Goal: Task Accomplishment & Management: Use online tool/utility

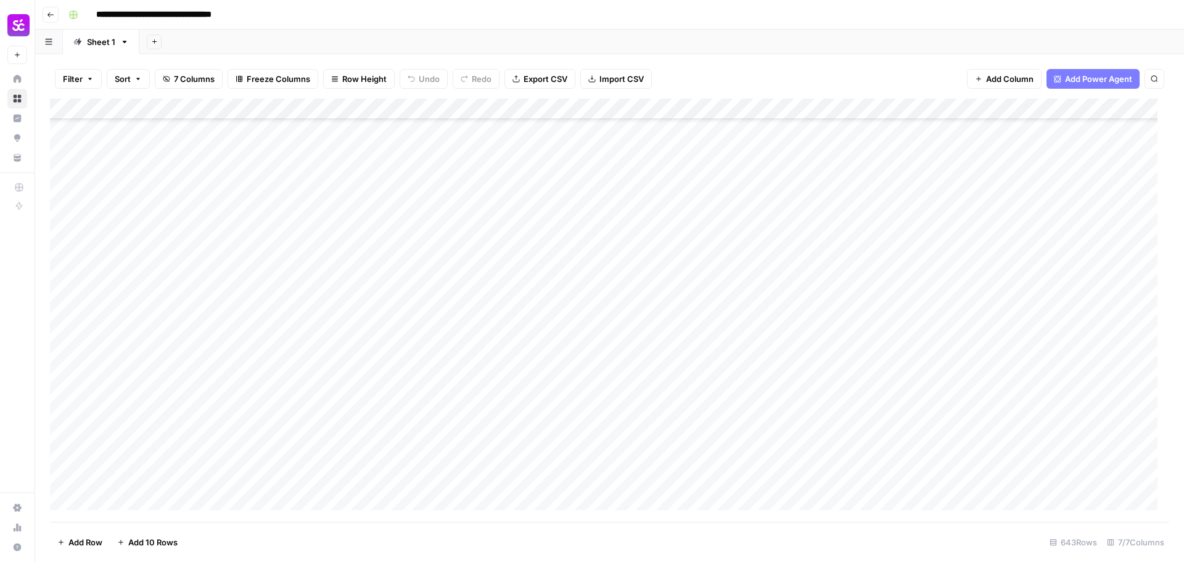
scroll to position [9481, 0]
click at [938, 246] on div "Add Column" at bounding box center [609, 311] width 1119 height 424
click at [891, 366] on div "Add Column" at bounding box center [609, 311] width 1119 height 424
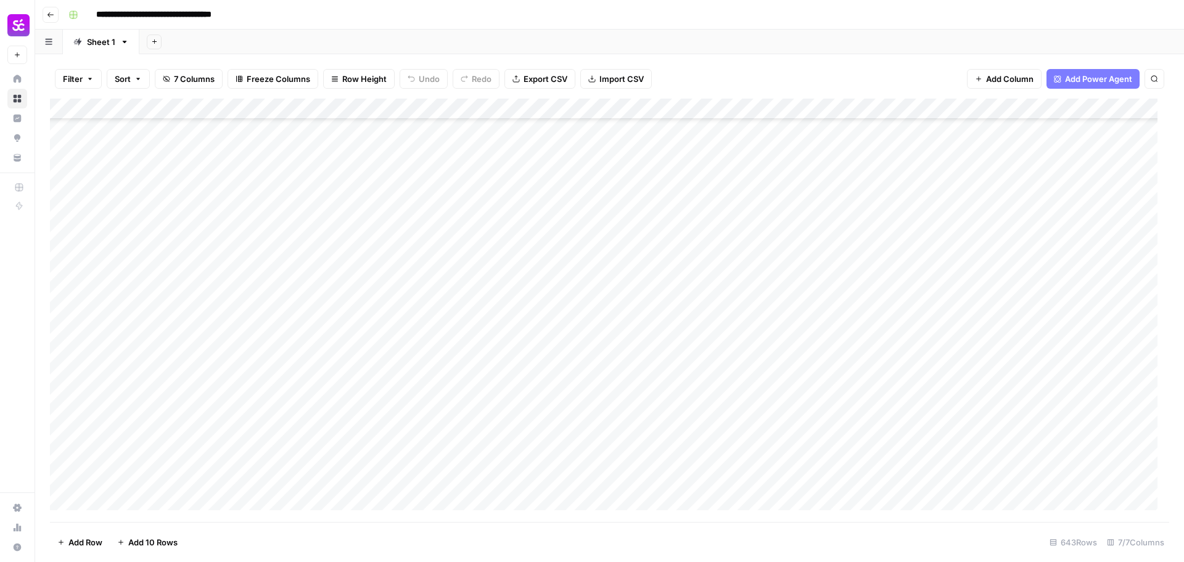
click at [138, 379] on div "Add Column" at bounding box center [609, 311] width 1119 height 424
click at [1064, 384] on div "Add Column" at bounding box center [609, 311] width 1119 height 424
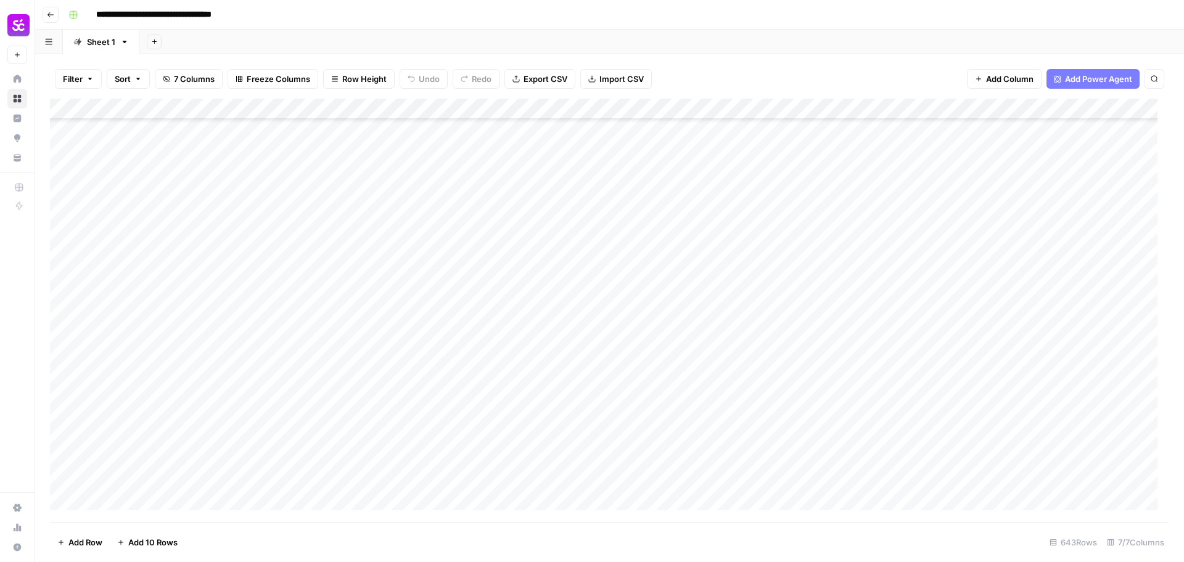
click at [926, 435] on div "Add Column" at bounding box center [609, 311] width 1119 height 424
click at [1061, 382] on div "Add Column" at bounding box center [609, 311] width 1119 height 424
click at [924, 383] on div "Add Column" at bounding box center [609, 311] width 1119 height 424
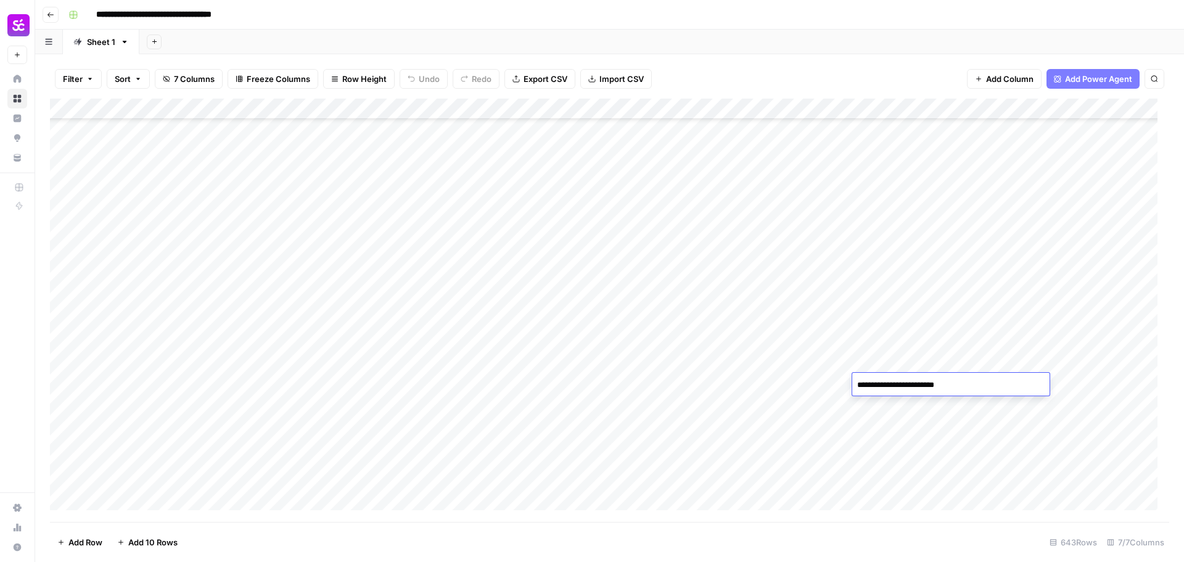
type textarea "**********"
click at [901, 360] on div "Add Column" at bounding box center [609, 311] width 1119 height 424
click at [1063, 381] on div "Add Column" at bounding box center [609, 311] width 1119 height 424
click at [871, 388] on div "Add Column" at bounding box center [609, 311] width 1119 height 424
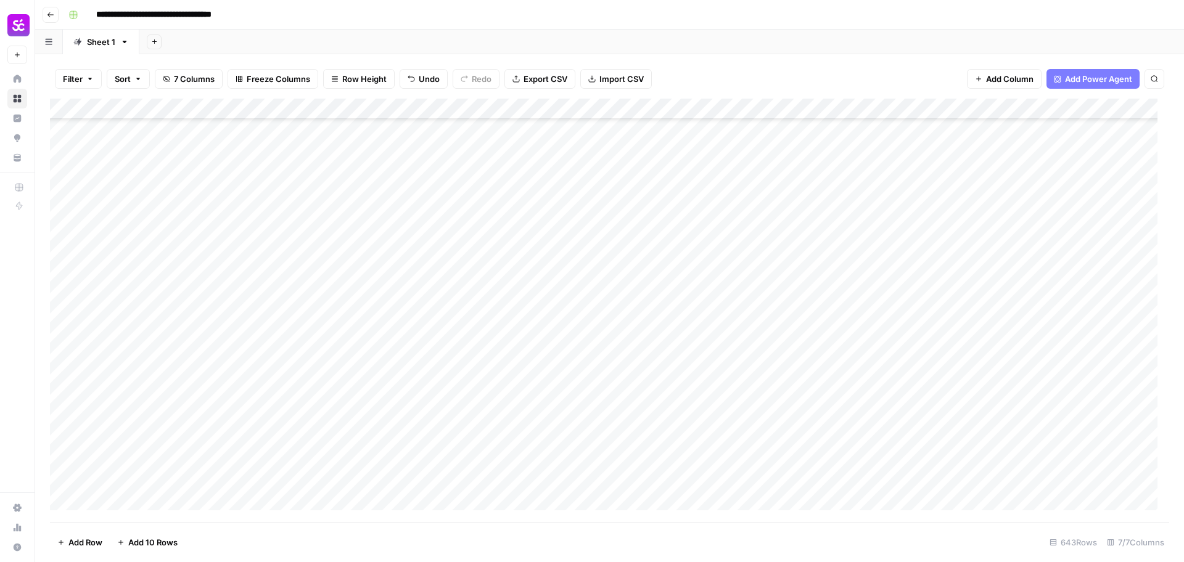
click at [170, 380] on div "Add Column" at bounding box center [609, 311] width 1119 height 424
click at [170, 382] on div "Add Column" at bounding box center [609, 311] width 1119 height 424
click at [170, 382] on textarea "**********" at bounding box center [190, 390] width 197 height 17
click at [1062, 388] on div "Add Column" at bounding box center [609, 311] width 1119 height 424
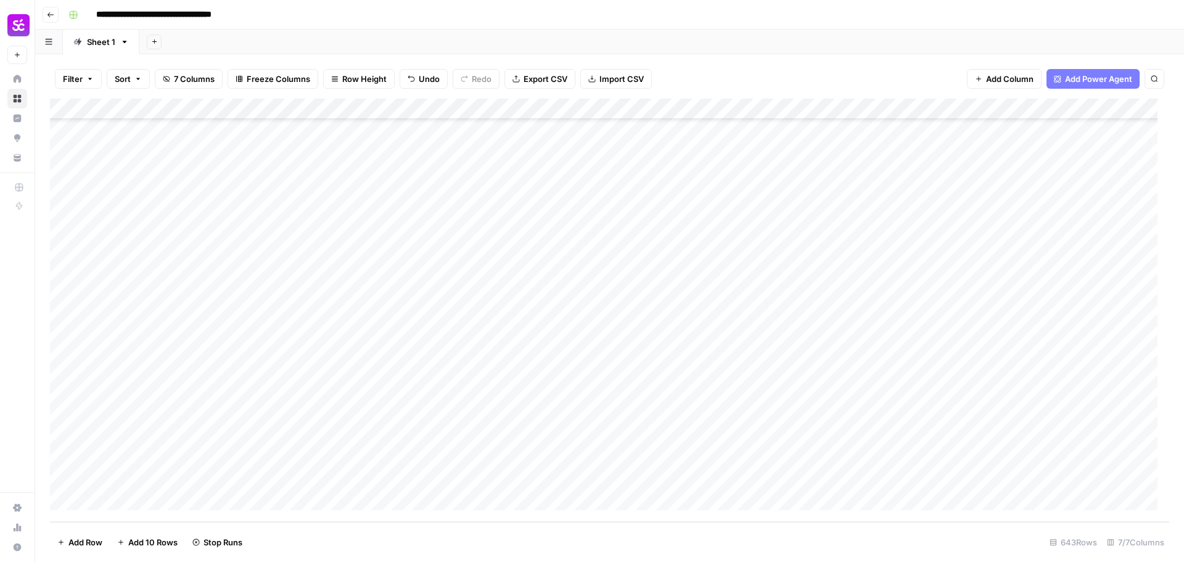
click at [914, 409] on div "Add Column" at bounding box center [609, 311] width 1119 height 424
click at [930, 332] on div "Add Column" at bounding box center [609, 311] width 1119 height 424
click at [892, 302] on div "Add Column" at bounding box center [609, 311] width 1119 height 424
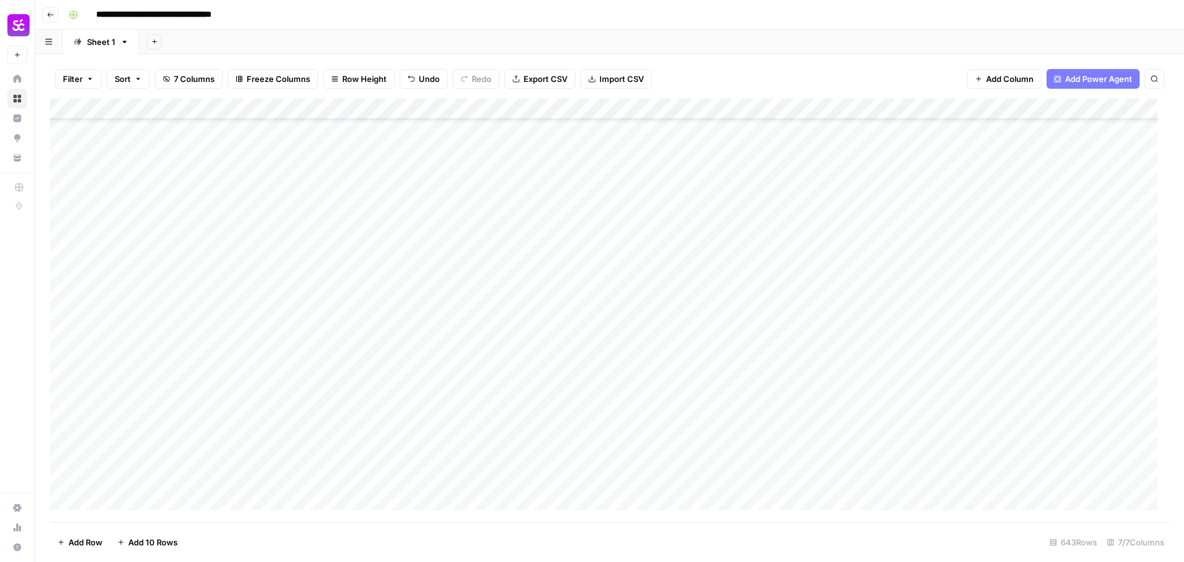
click at [892, 302] on div "Add Column" at bounding box center [609, 311] width 1119 height 424
click at [892, 302] on textarea "**********" at bounding box center [950, 302] width 197 height 17
click at [905, 274] on div "Add Column" at bounding box center [609, 311] width 1119 height 424
click at [905, 360] on div "Add Column" at bounding box center [609, 311] width 1119 height 424
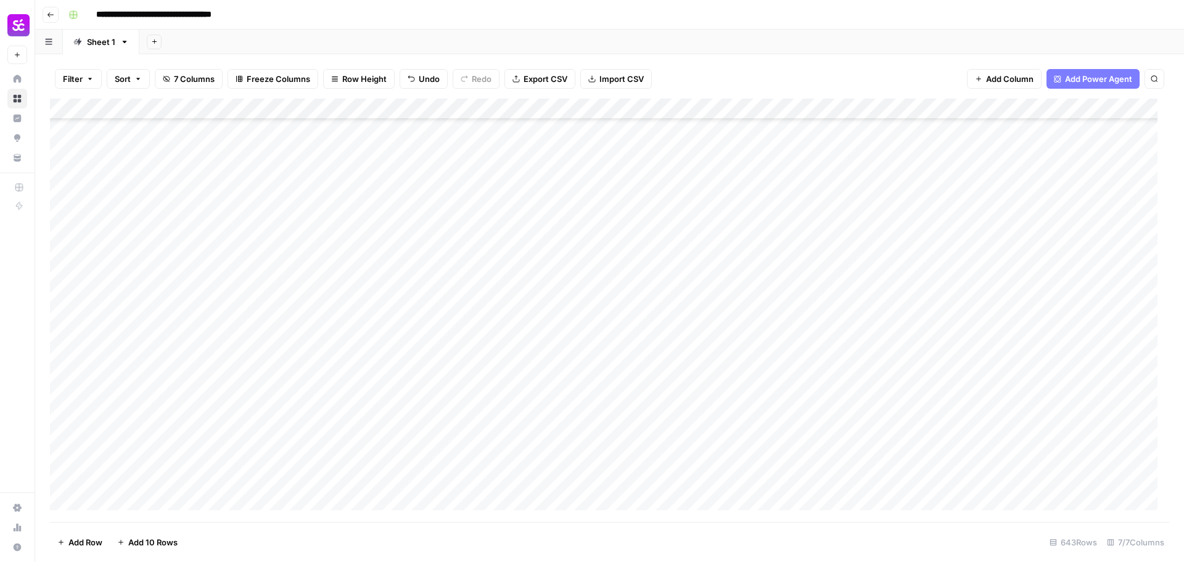
click at [905, 360] on div "Add Column" at bounding box center [609, 311] width 1119 height 424
click at [905, 360] on textarea "**********" at bounding box center [950, 359] width 197 height 17
type textarea "**********"
click at [907, 342] on div "Add Column" at bounding box center [609, 311] width 1119 height 424
click at [171, 364] on div "Add Column" at bounding box center [609, 311] width 1119 height 424
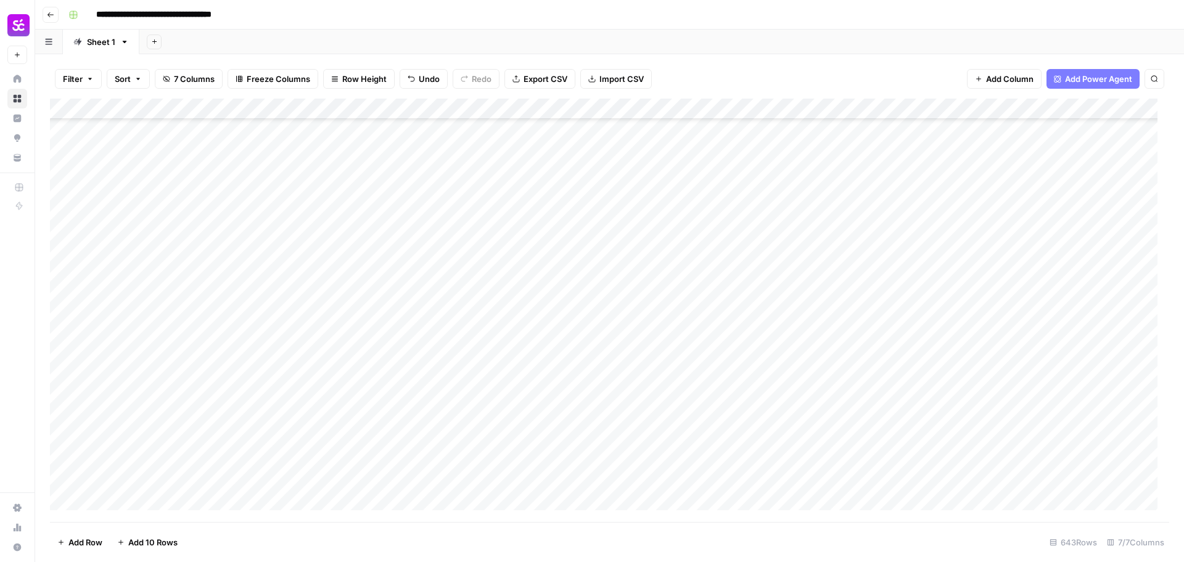
click at [171, 364] on div "Add Column" at bounding box center [609, 311] width 1119 height 424
click at [924, 358] on div "Add Column" at bounding box center [609, 311] width 1119 height 424
click at [1045, 359] on div "Add Column" at bounding box center [609, 311] width 1119 height 424
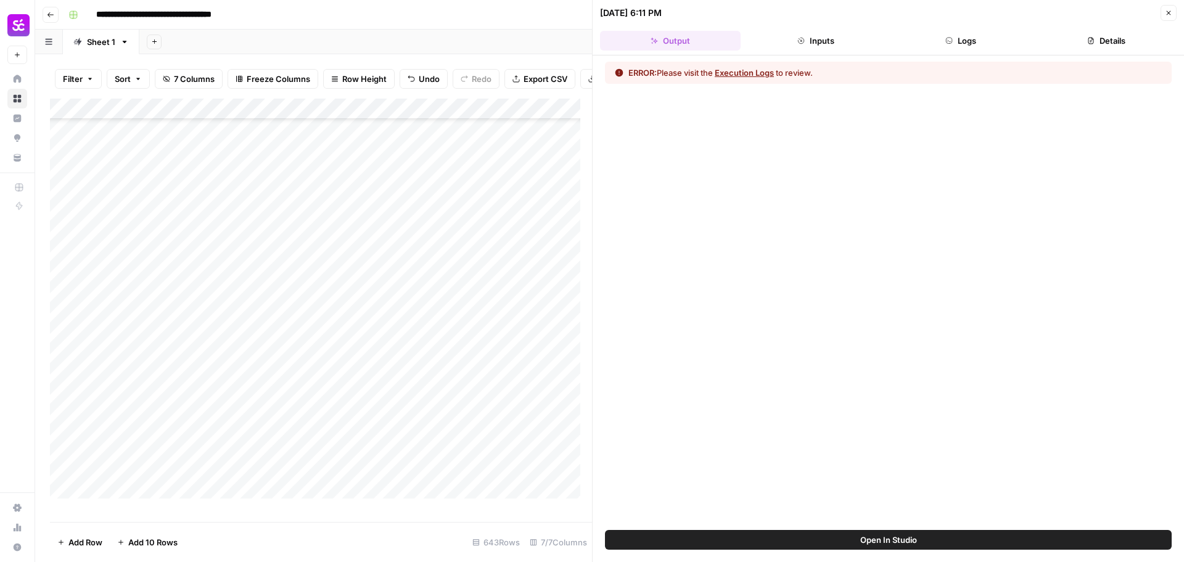
click at [886, 39] on ul "Output Inputs Logs Details" at bounding box center [888, 41] width 577 height 20
click at [842, 33] on button "Inputs" at bounding box center [816, 41] width 141 height 20
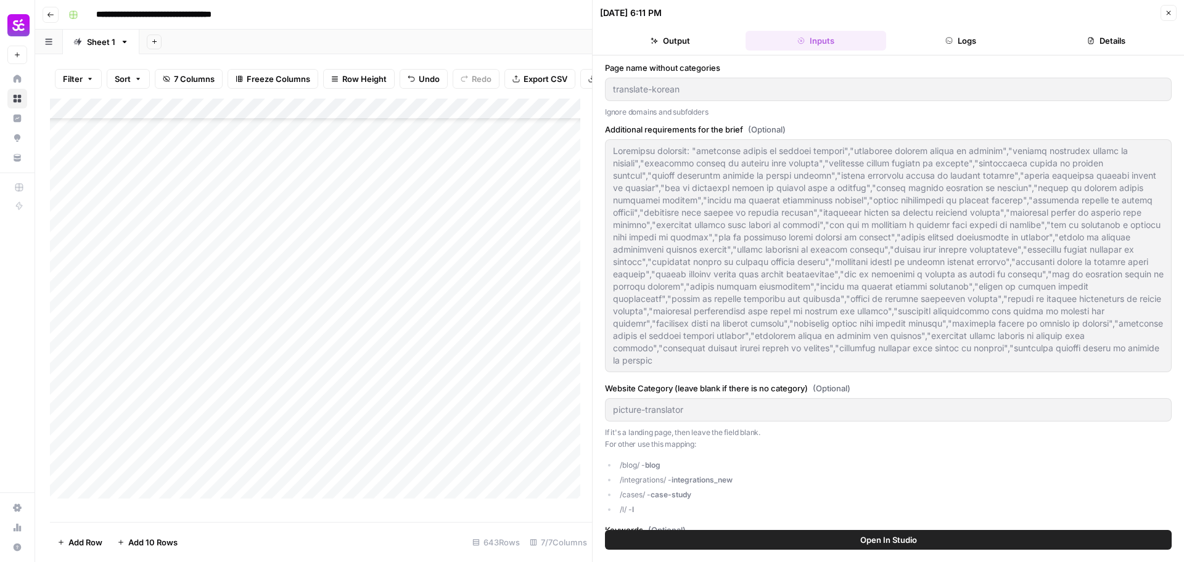
click at [962, 38] on button "Logs" at bounding box center [961, 41] width 141 height 20
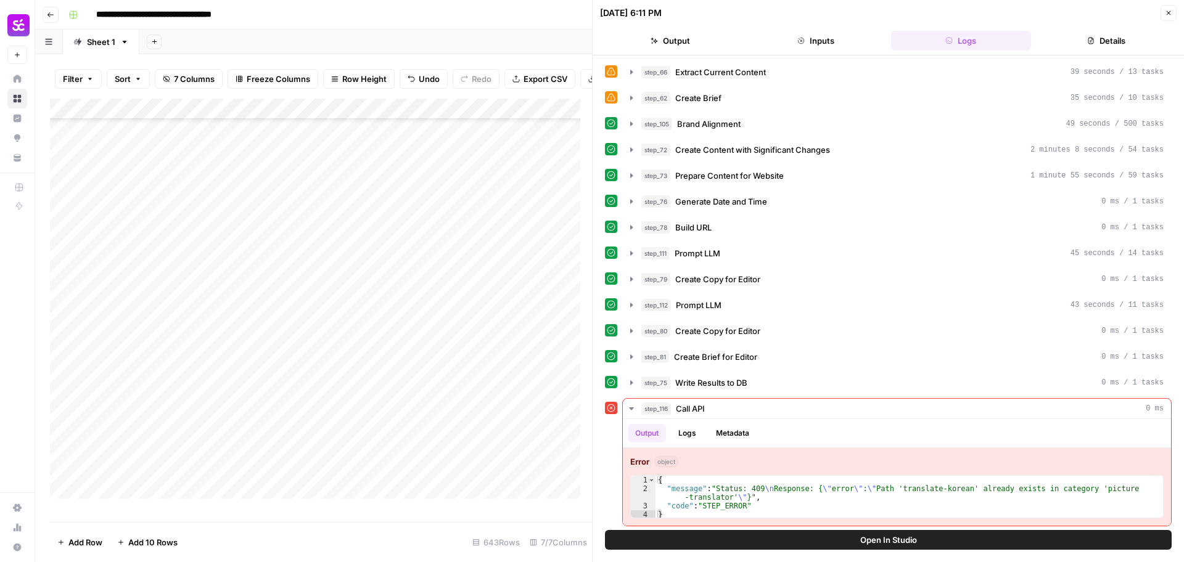
scroll to position [495, 0]
click at [1173, 12] on button "Close" at bounding box center [1169, 13] width 16 height 16
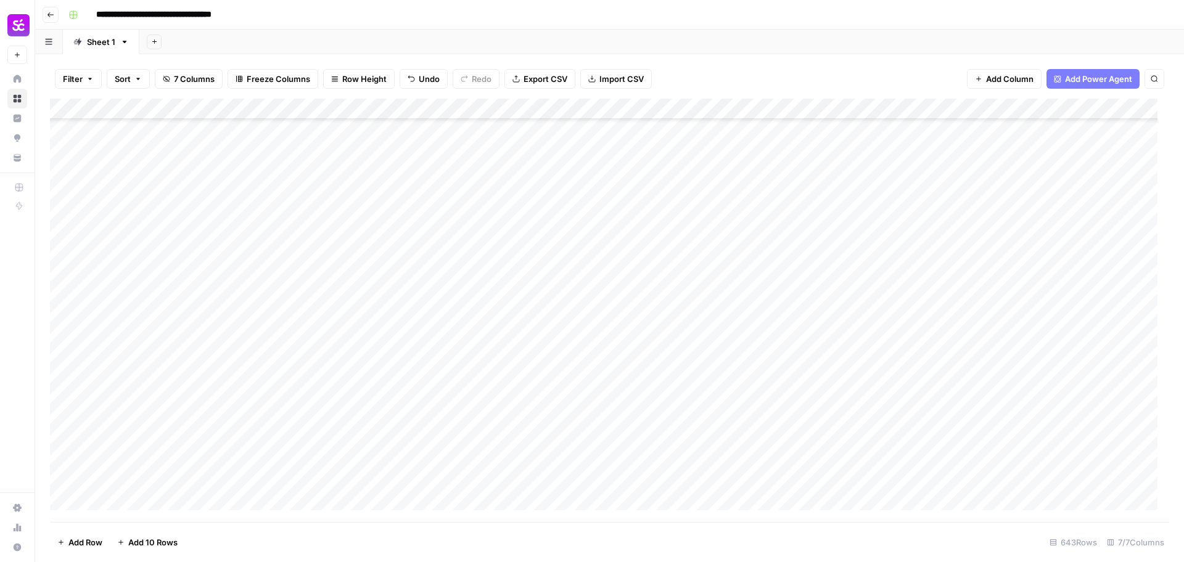
click at [846, 360] on div "Add Column" at bounding box center [609, 311] width 1119 height 424
click at [1063, 329] on div "Add Column" at bounding box center [609, 311] width 1119 height 424
click at [171, 355] on div "Add Column" at bounding box center [609, 311] width 1119 height 424
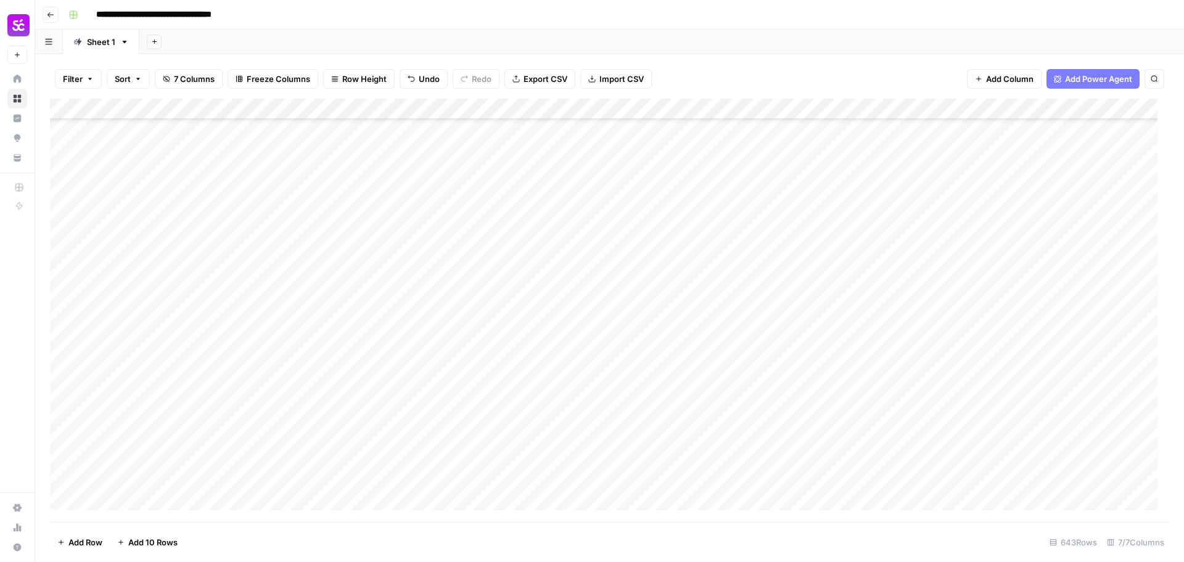
click at [171, 355] on div "Add Column" at bounding box center [609, 311] width 1119 height 424
click at [171, 355] on textarea "**********" at bounding box center [190, 359] width 197 height 17
click at [1061, 360] on div "Add Column" at bounding box center [609, 311] width 1119 height 424
